Goal: Navigation & Orientation: Find specific page/section

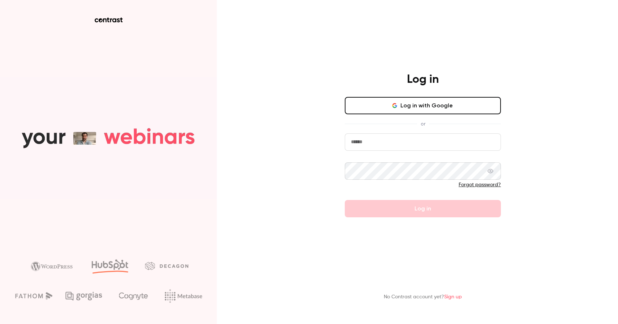
click at [378, 136] on input "email" at bounding box center [423, 141] width 156 height 17
type input "**********"
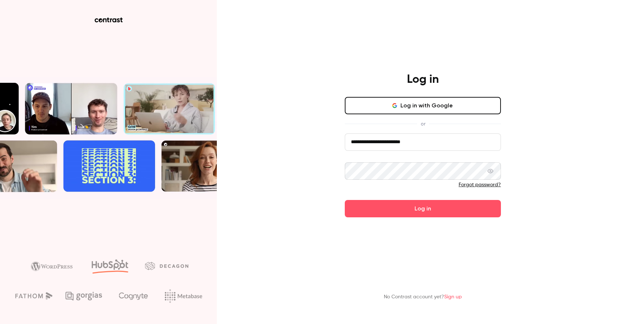
click at [391, 217] on main "**********" at bounding box center [423, 162] width 188 height 324
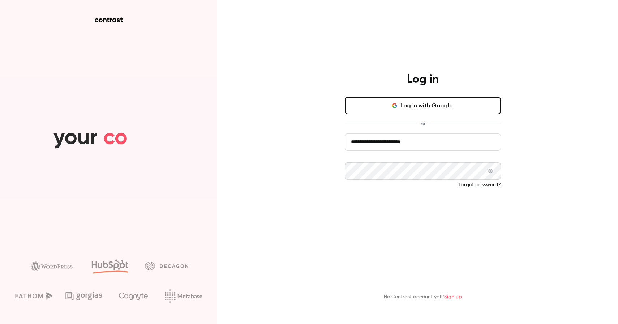
click at [378, 207] on button "Log in" at bounding box center [423, 208] width 156 height 17
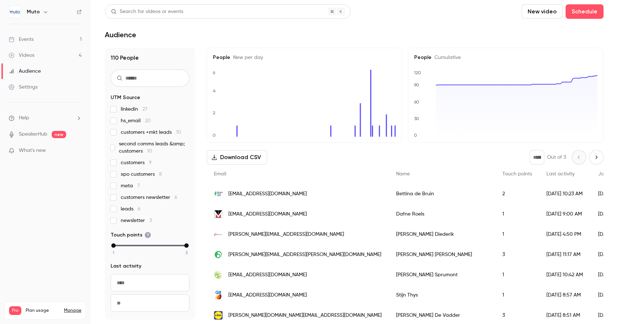
click at [33, 43] on link "Events 1" at bounding box center [45, 39] width 90 height 16
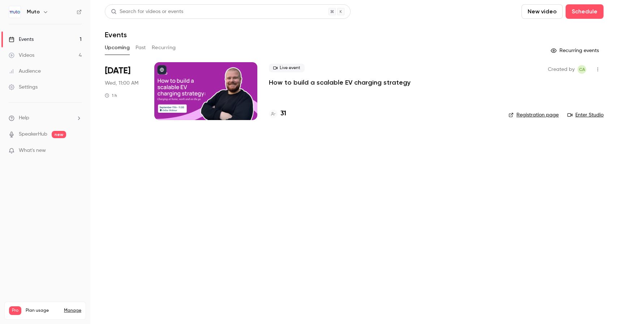
click at [334, 82] on p "How to build a scalable EV charging strategy" at bounding box center [340, 82] width 142 height 9
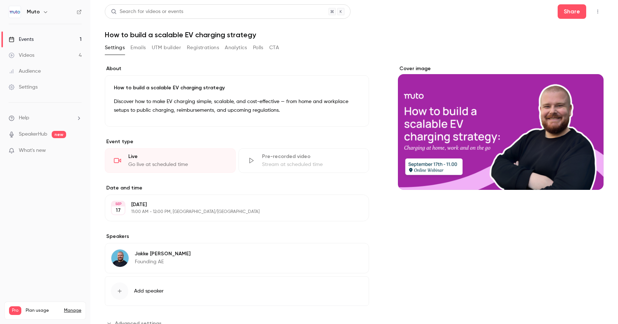
click at [196, 43] on button "Registrations" at bounding box center [203, 48] width 32 height 12
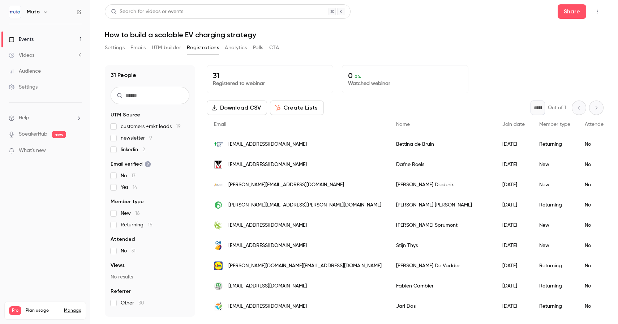
click at [31, 42] on div "Events" at bounding box center [21, 39] width 25 height 7
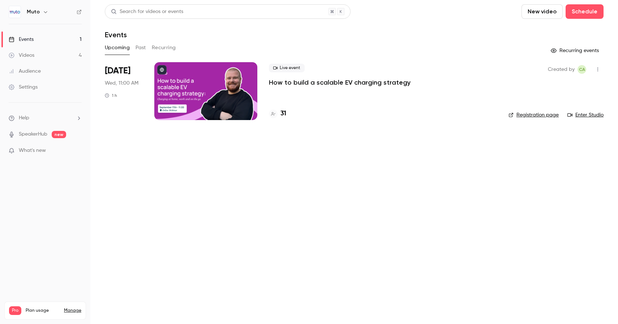
click at [193, 85] on div at bounding box center [205, 91] width 103 height 58
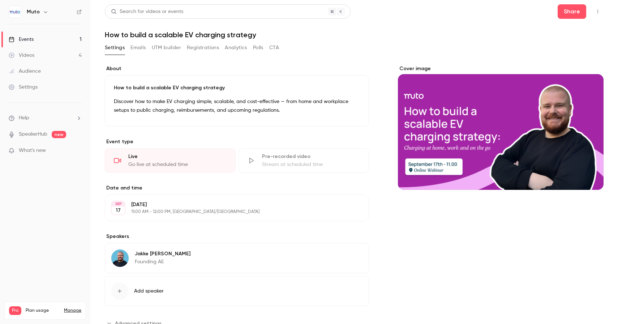
click at [41, 53] on link "Videos 4" at bounding box center [45, 55] width 90 height 16
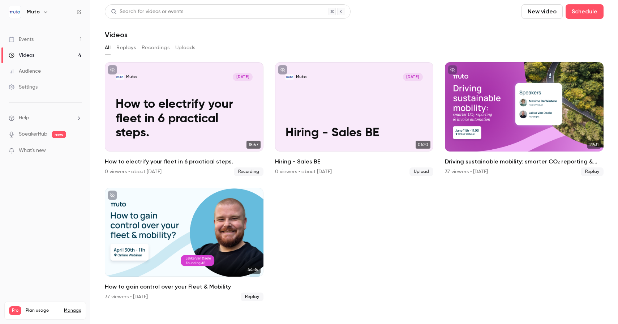
click at [43, 39] on link "Events 1" at bounding box center [45, 39] width 90 height 16
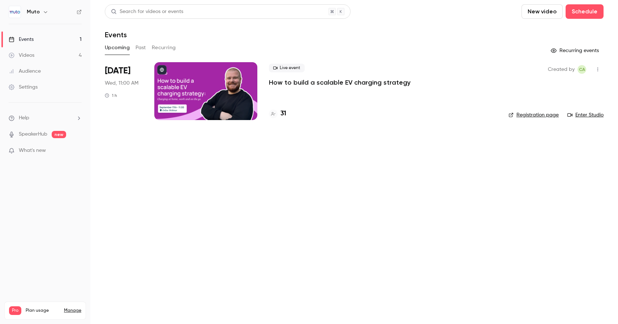
click at [213, 78] on div at bounding box center [205, 91] width 103 height 58
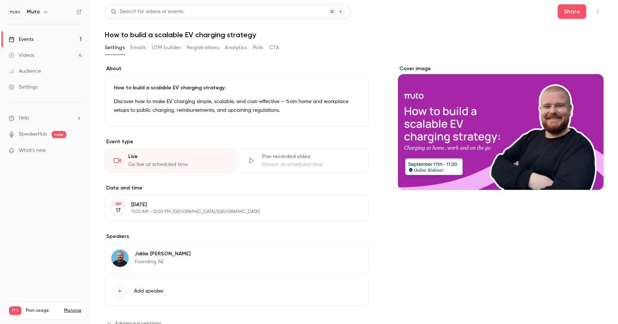
click at [135, 47] on button "Emails" at bounding box center [137, 48] width 15 height 12
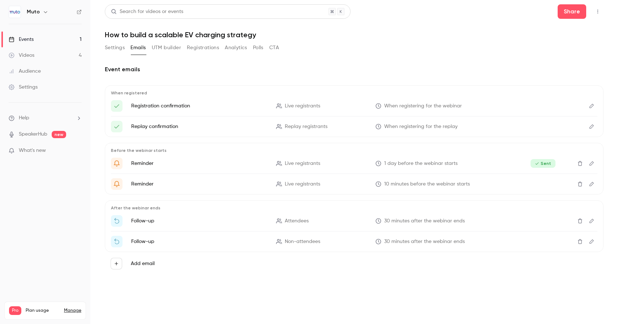
click at [169, 49] on button "UTM builder" at bounding box center [166, 48] width 29 height 12
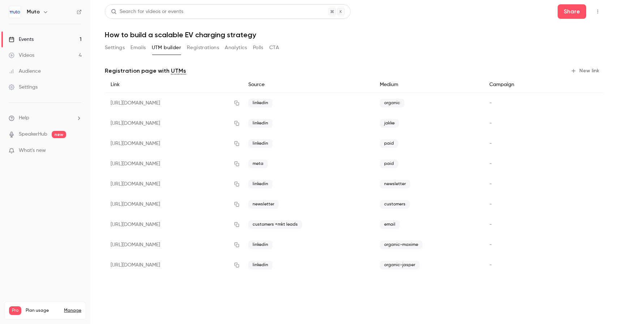
click at [219, 44] on button "Registrations" at bounding box center [203, 48] width 32 height 12
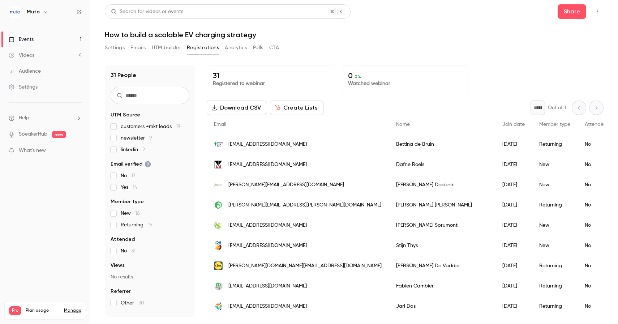
click at [244, 47] on button "Analytics" at bounding box center [236, 48] width 22 height 12
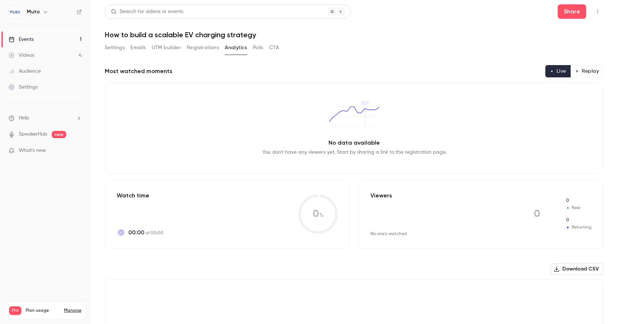
click at [267, 44] on div "Settings Emails UTM builder Registrations Analytics Polls CTA" at bounding box center [192, 48] width 174 height 12
click at [260, 46] on button "Polls" at bounding box center [258, 48] width 10 height 12
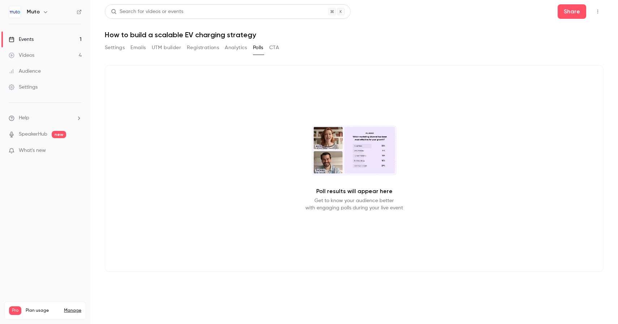
click at [115, 46] on button "Settings" at bounding box center [115, 48] width 20 height 12
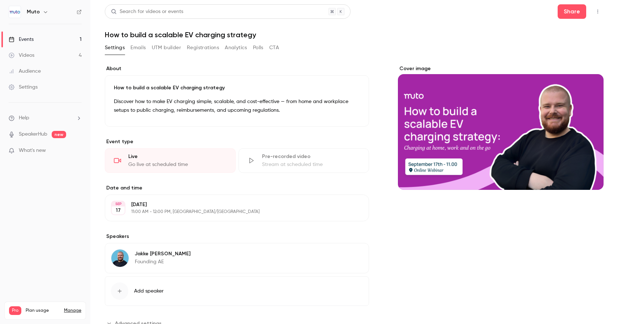
click at [153, 159] on div "Live" at bounding box center [177, 156] width 98 height 7
click at [38, 35] on link "Events 1" at bounding box center [45, 39] width 90 height 16
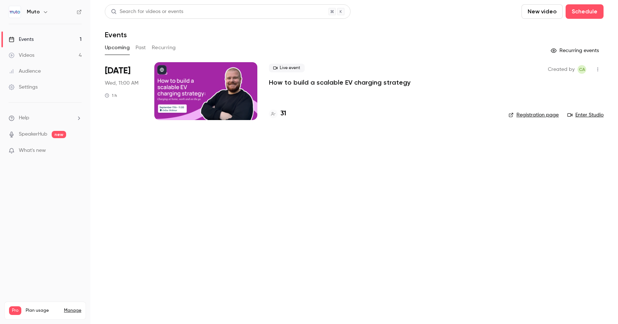
click at [588, 115] on link "Enter Studio" at bounding box center [585, 114] width 36 height 7
